Goal: Task Accomplishment & Management: Manage account settings

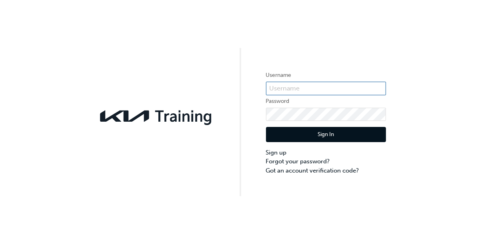
click at [338, 89] on input "text" at bounding box center [326, 89] width 120 height 14
type input "KAU82201DO"
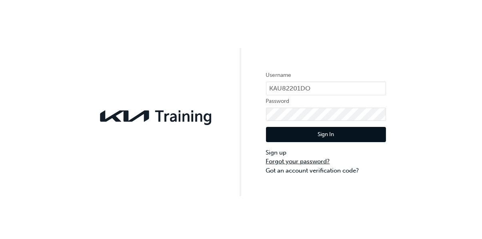
click at [314, 162] on link "Forgot your password?" at bounding box center [326, 161] width 120 height 9
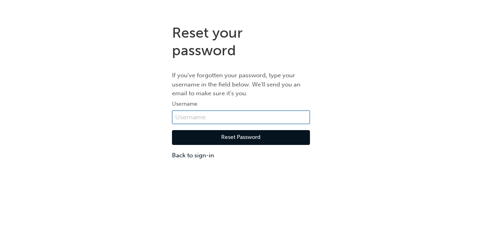
click at [258, 116] on input "text" at bounding box center [241, 117] width 138 height 14
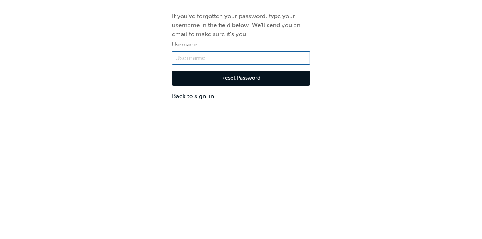
type input "KAU82201DO"
click at [283, 137] on button "Reset Password" at bounding box center [241, 137] width 138 height 15
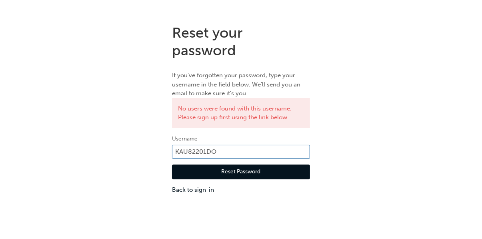
click at [245, 147] on input "KAU82201DO" at bounding box center [241, 152] width 138 height 14
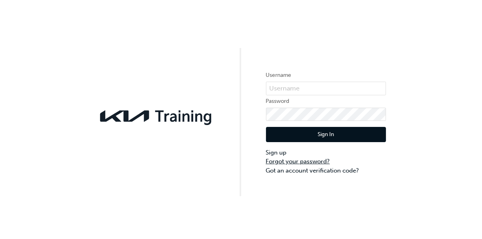
click at [313, 158] on link "Forgot your password?" at bounding box center [326, 161] width 120 height 9
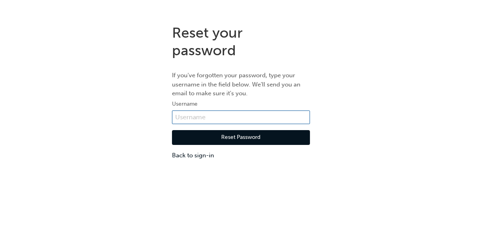
click at [275, 112] on input "text" at bounding box center [241, 117] width 138 height 14
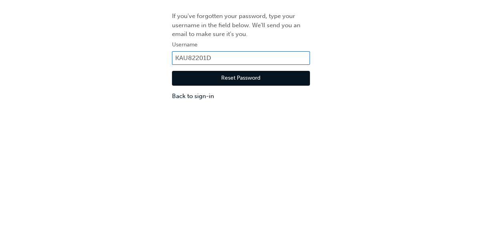
type input "KAU82201D0"
click at [258, 135] on button "Reset Password" at bounding box center [241, 137] width 138 height 15
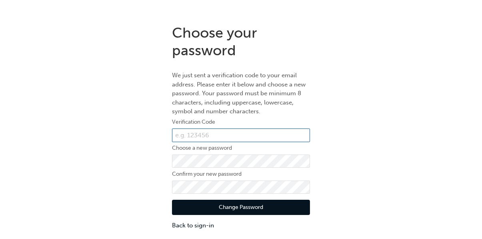
click at [237, 135] on input "text" at bounding box center [241, 135] width 138 height 14
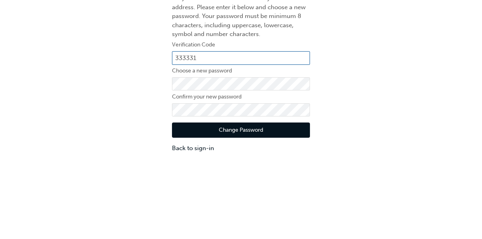
type input "333331"
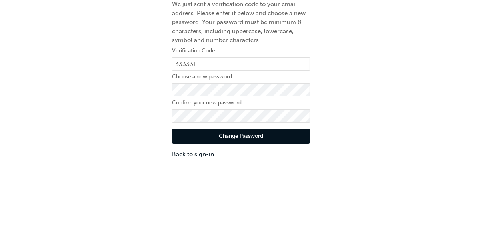
click at [278, 206] on button "Change Password" at bounding box center [241, 207] width 138 height 15
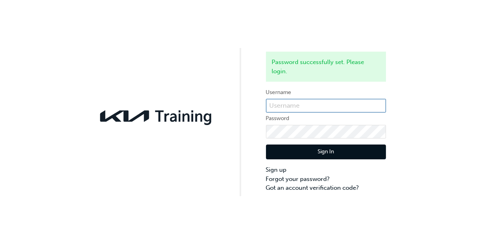
click at [307, 104] on input "text" at bounding box center [326, 106] width 120 height 14
click at [320, 105] on input "text" at bounding box center [326, 106] width 120 height 14
paste input "KAU82201DO"
type input "KAU82201D0"
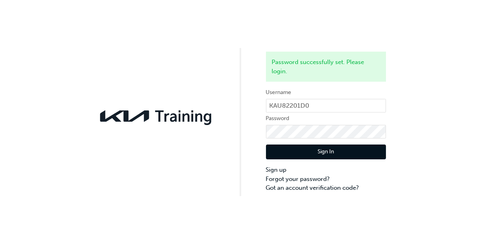
click at [350, 150] on button "Sign In" at bounding box center [326, 151] width 120 height 15
